Goal: Task Accomplishment & Management: Use online tool/utility

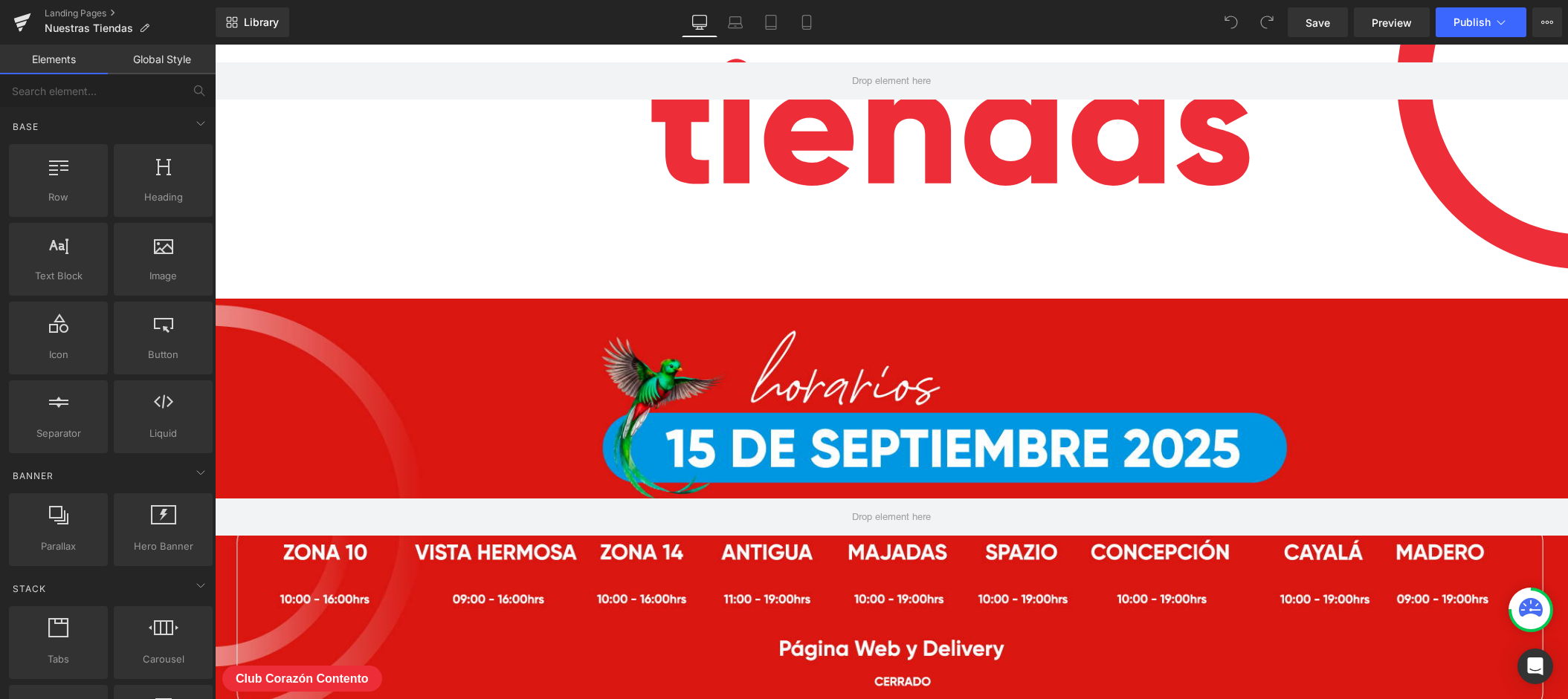
scroll to position [289, 0]
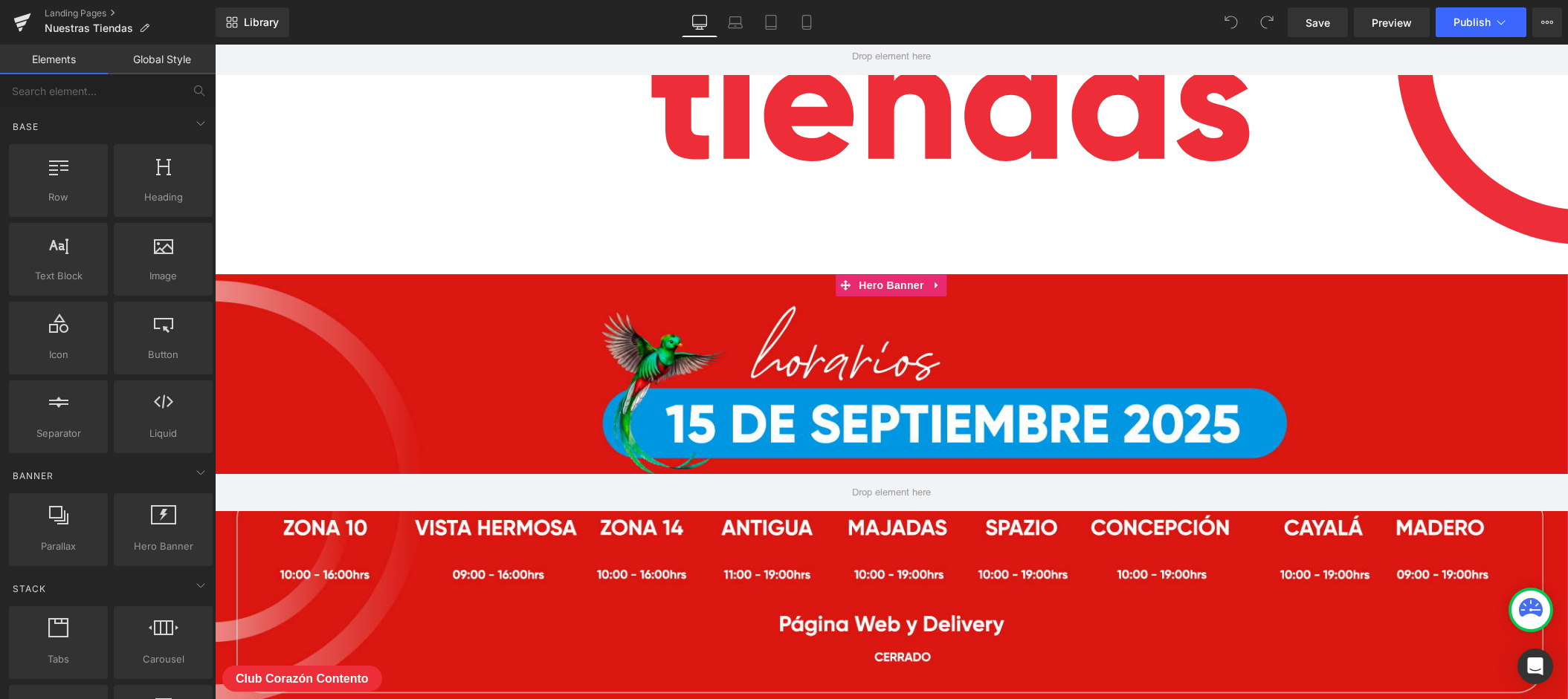
click at [837, 393] on div at bounding box center [891, 493] width 1353 height 437
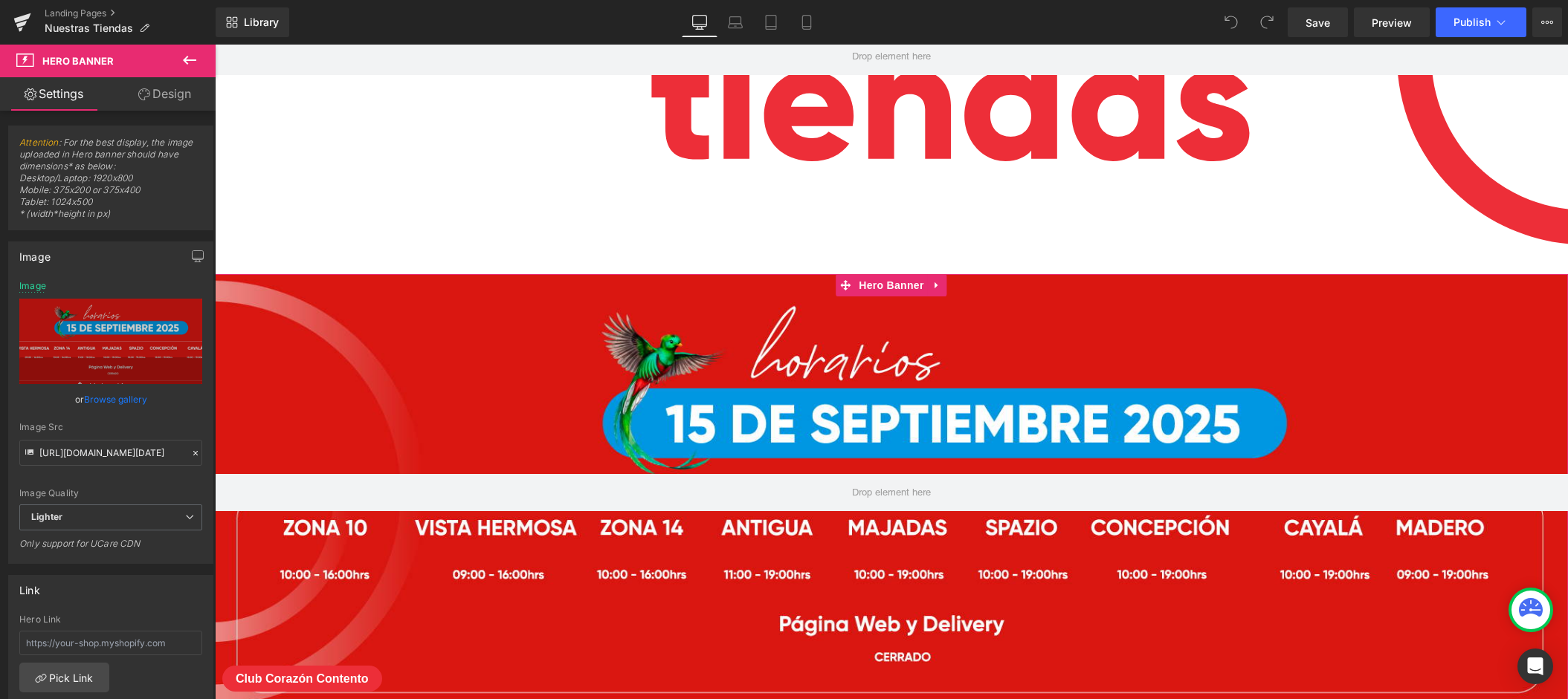
click at [163, 106] on link "Design" at bounding box center [164, 93] width 108 height 33
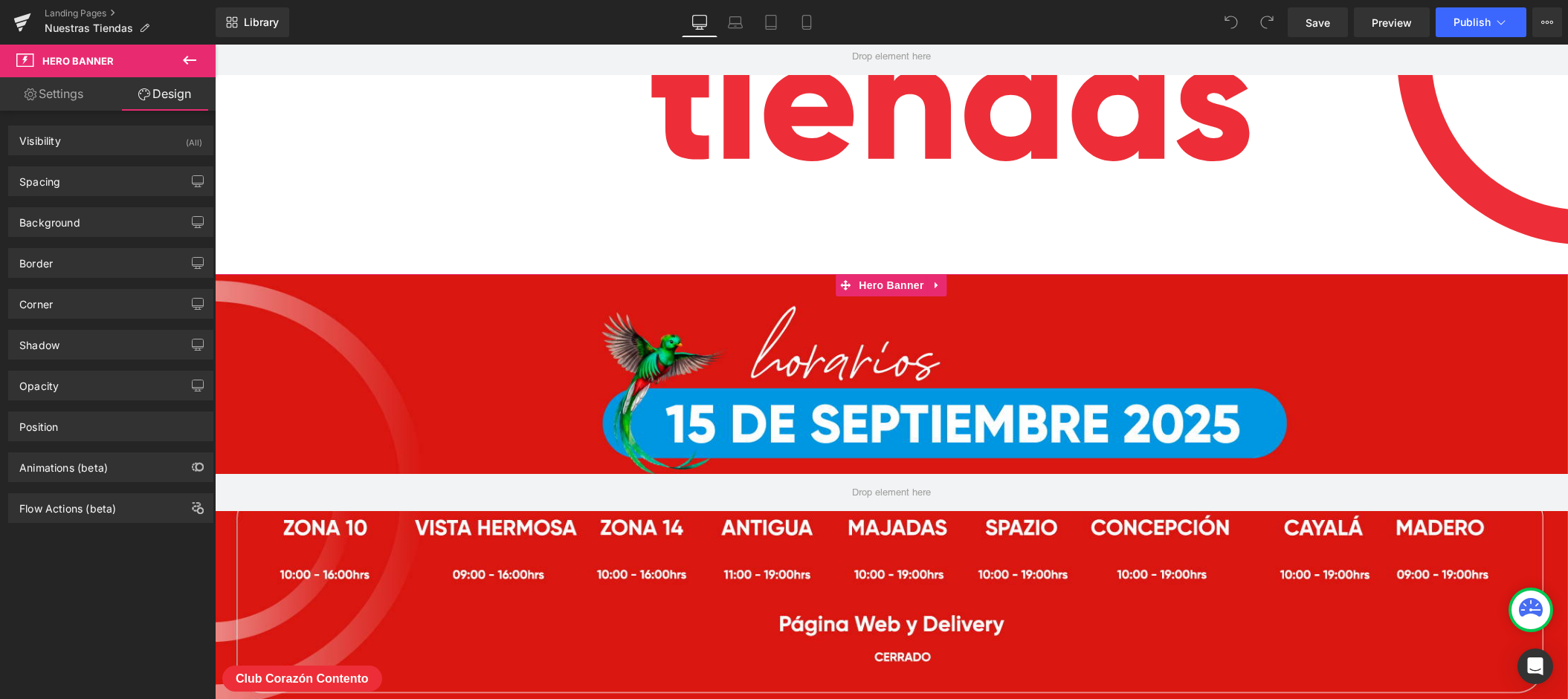
click at [69, 105] on link "Settings" at bounding box center [54, 93] width 108 height 33
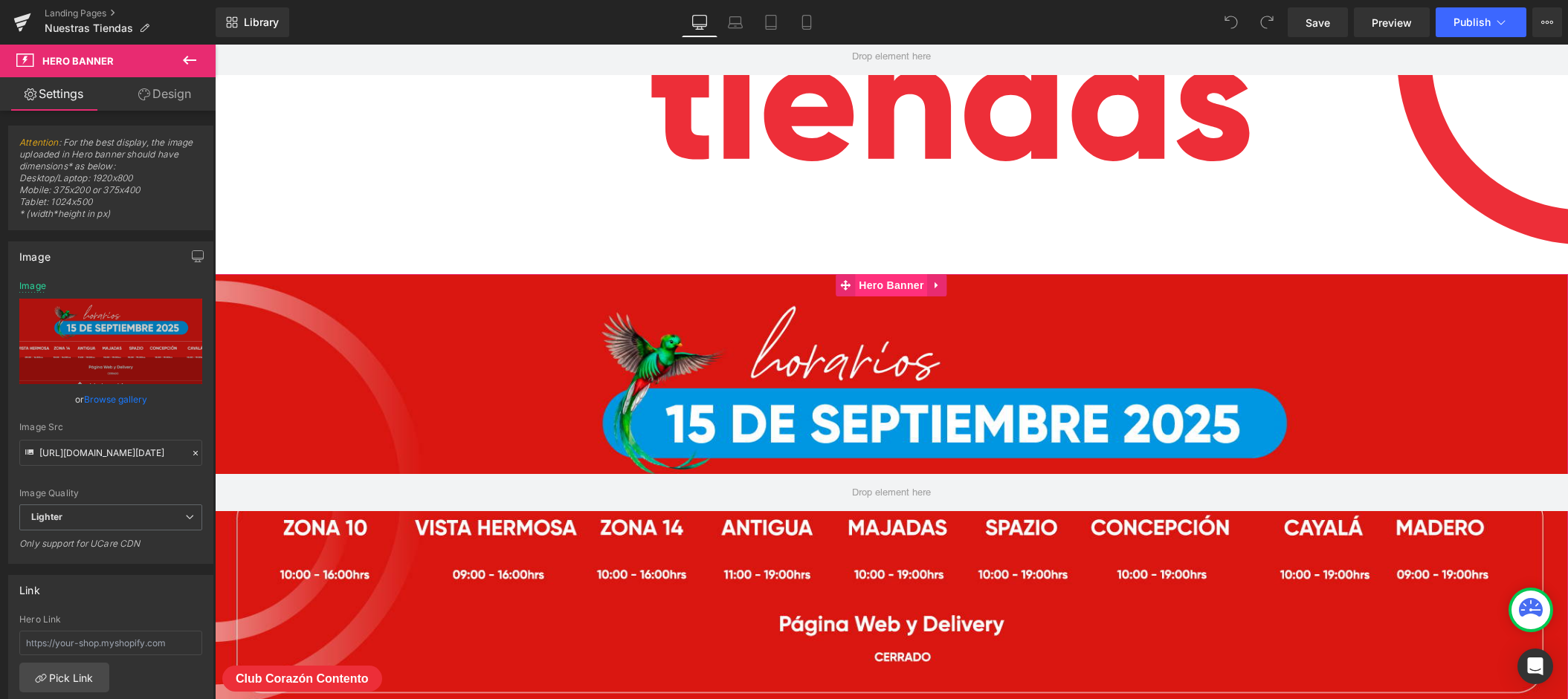
click at [894, 285] on span "Hero Banner" at bounding box center [890, 285] width 72 height 22
click at [934, 288] on icon at bounding box center [936, 286] width 3 height 7
click at [944, 286] on icon at bounding box center [947, 285] width 10 height 10
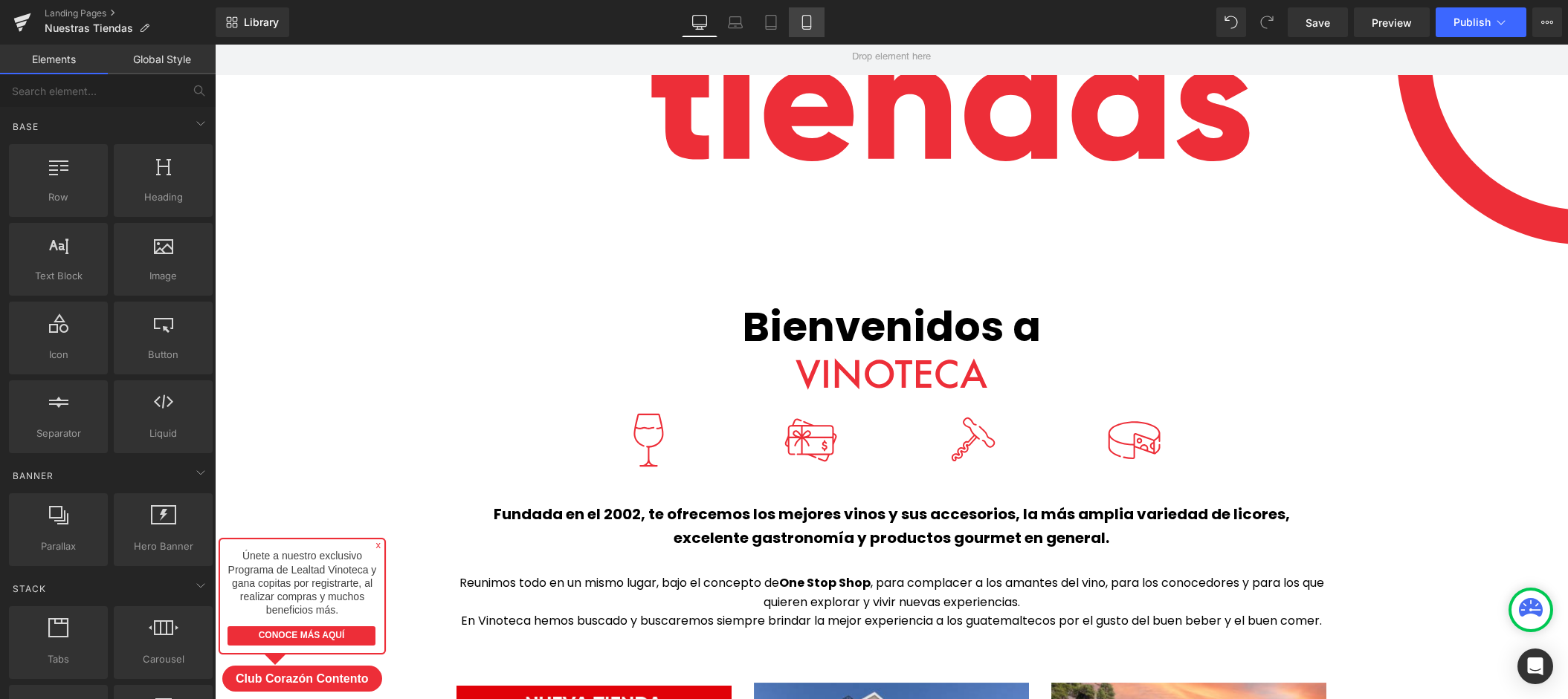
click at [806, 31] on link "Mobile" at bounding box center [806, 22] width 36 height 30
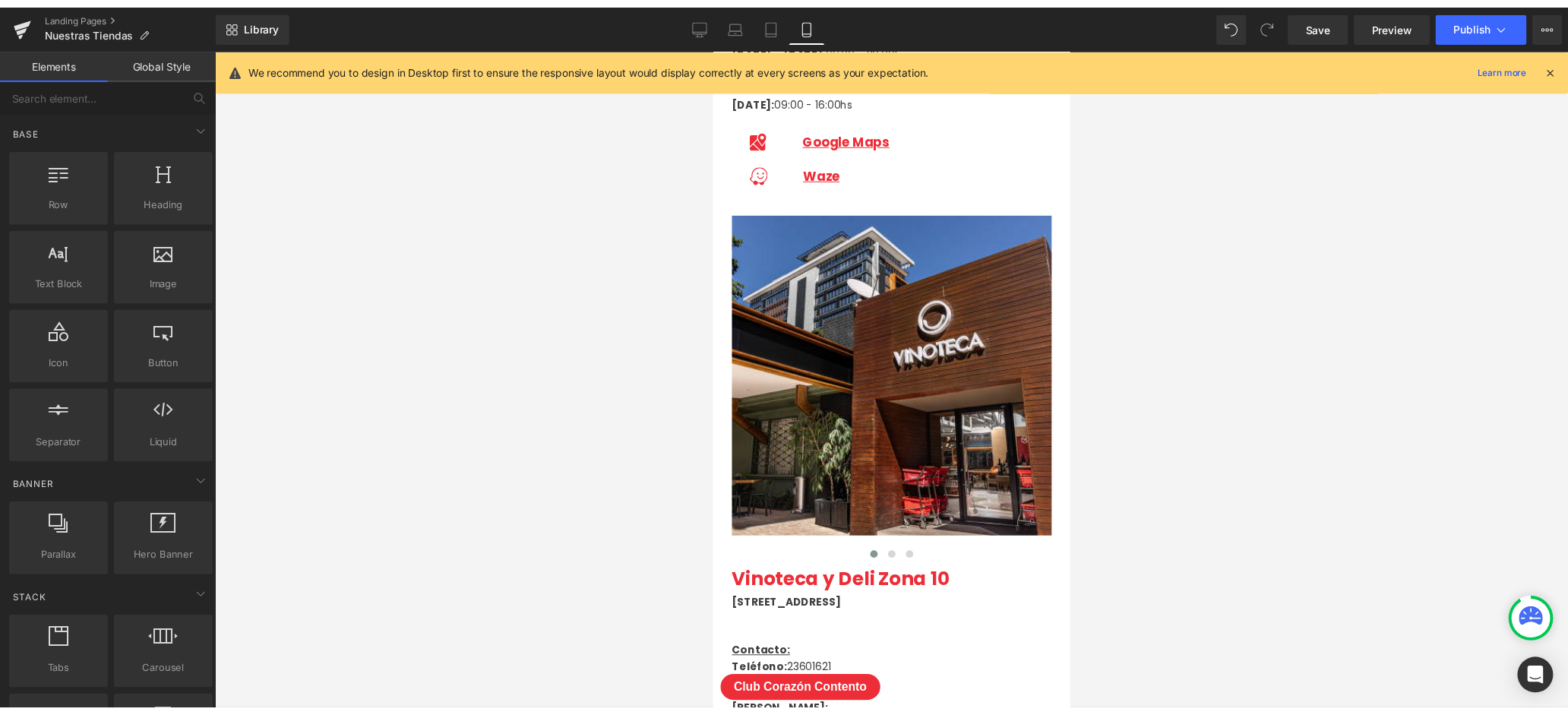
scroll to position [1336, 0]
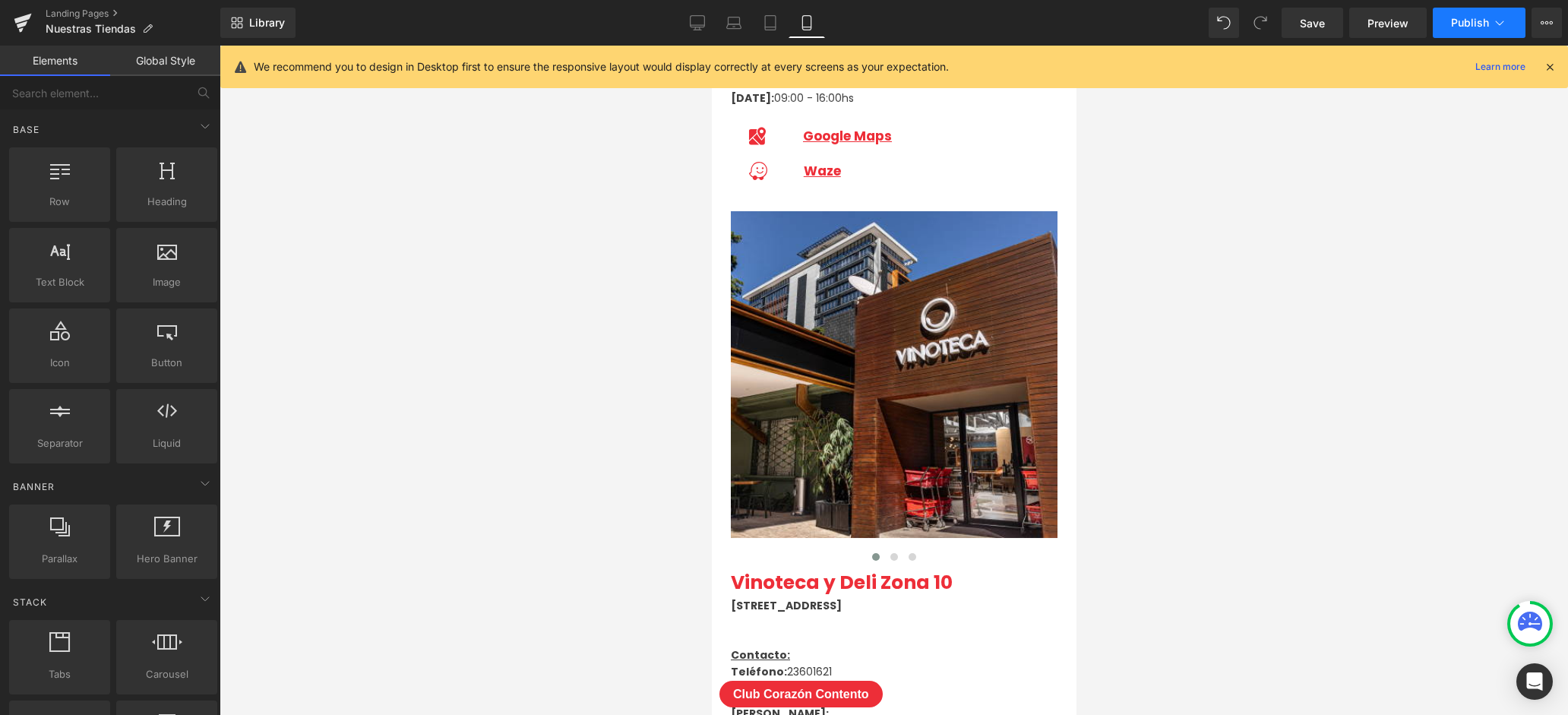
click at [1505, 20] on icon at bounding box center [1500, 23] width 16 height 16
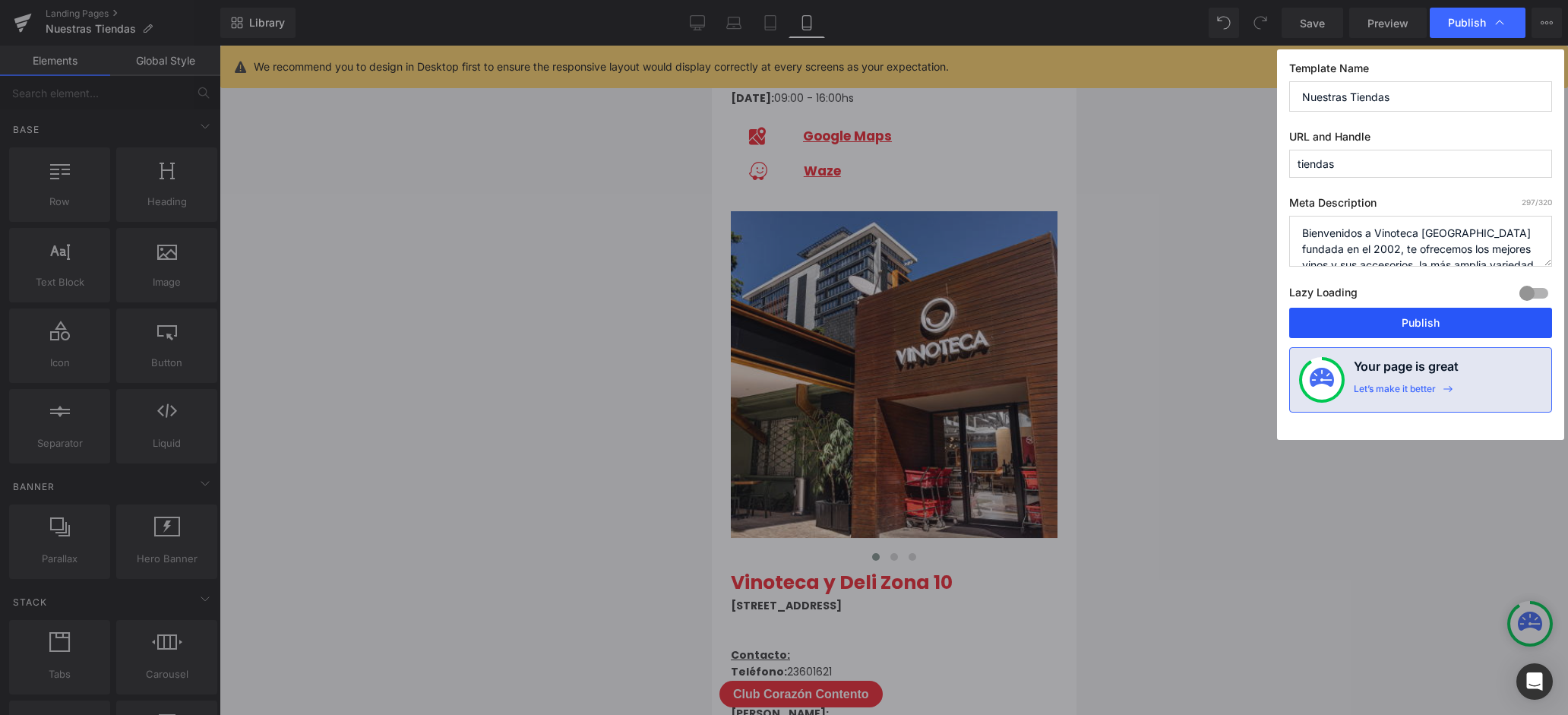
click at [1433, 328] on button "Publish" at bounding box center [1420, 322] width 263 height 30
